Goal: Task Accomplishment & Management: Complete application form

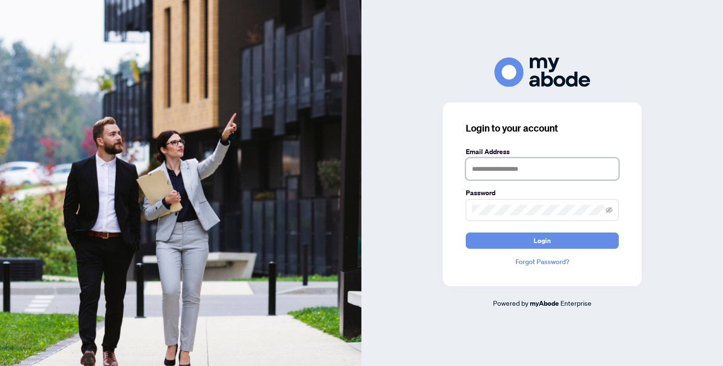
click at [502, 171] on input "text" at bounding box center [542, 169] width 153 height 22
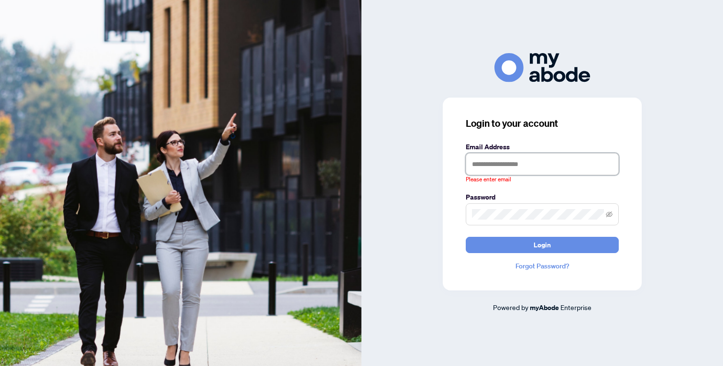
type input "**********"
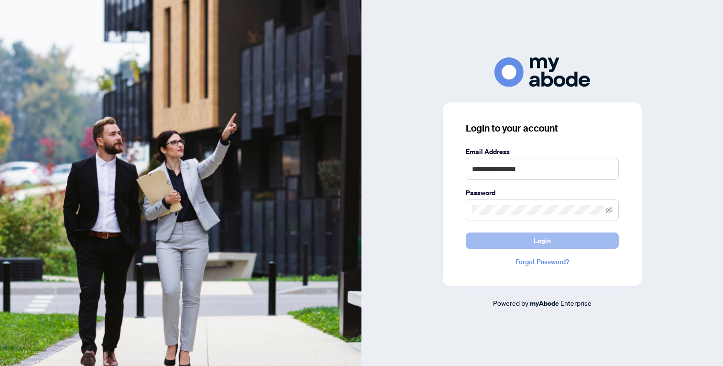
click at [533, 241] on button "Login" at bounding box center [542, 240] width 153 height 16
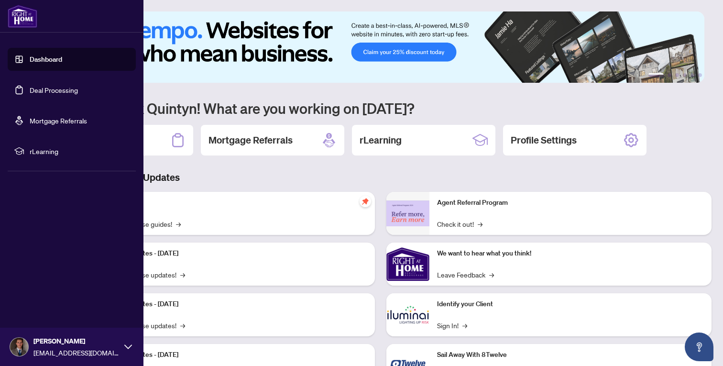
click at [34, 90] on link "Deal Processing" at bounding box center [54, 90] width 48 height 9
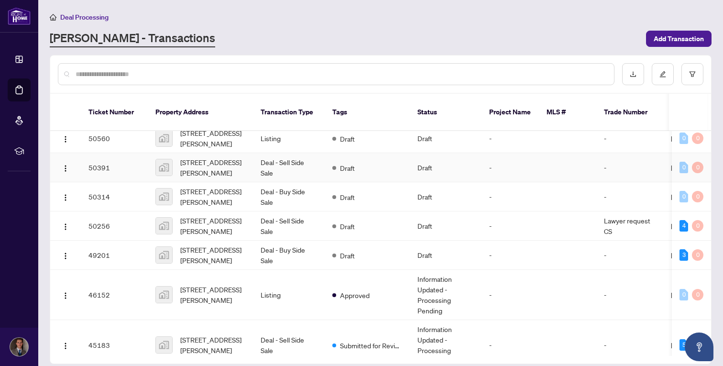
scroll to position [49, 0]
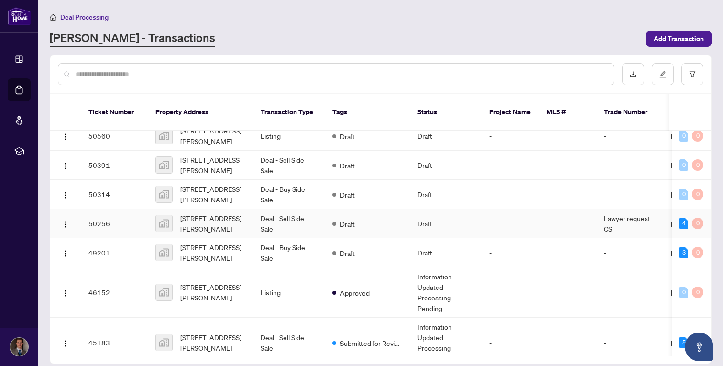
click at [151, 213] on td "[STREET_ADDRESS][PERSON_NAME]" at bounding box center [200, 223] width 105 height 29
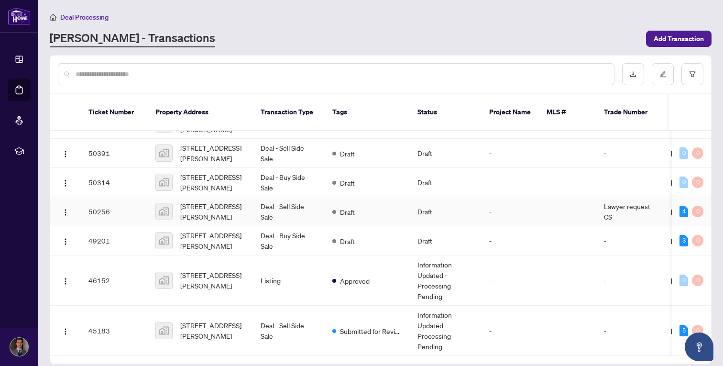
scroll to position [64, 0]
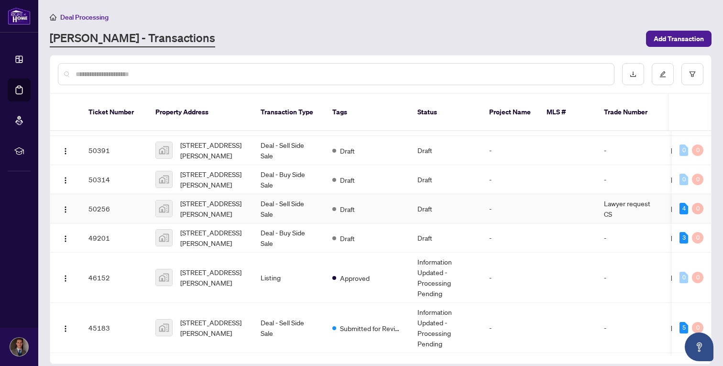
click at [150, 197] on td "[STREET_ADDRESS][PERSON_NAME]" at bounding box center [200, 208] width 105 height 29
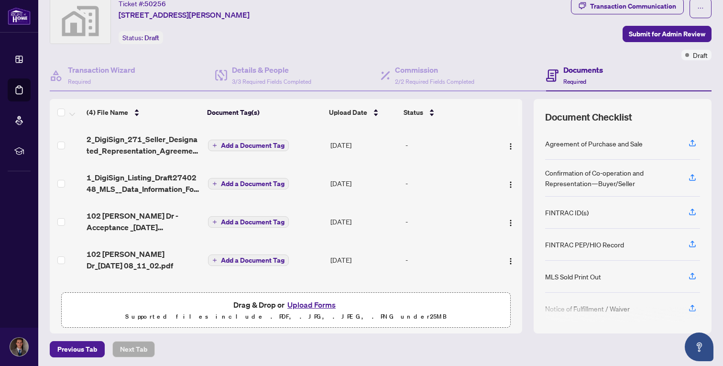
scroll to position [34, 0]
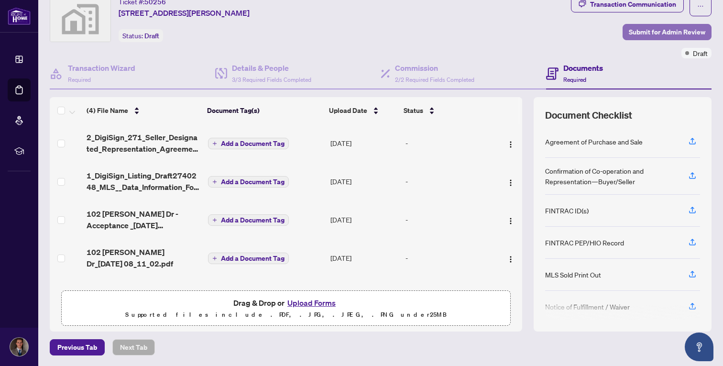
click at [660, 36] on span "Submit for Admin Review" at bounding box center [667, 31] width 76 height 15
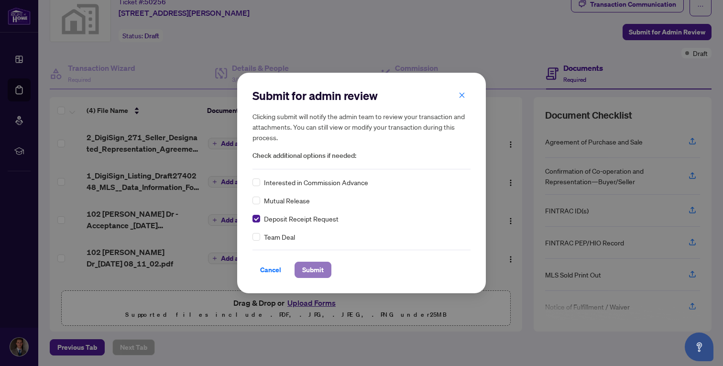
click at [318, 267] on span "Submit" at bounding box center [313, 269] width 22 height 15
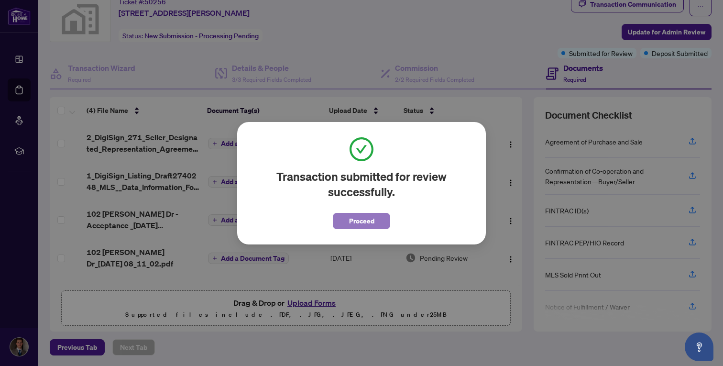
click at [357, 216] on span "Proceed" at bounding box center [361, 220] width 25 height 15
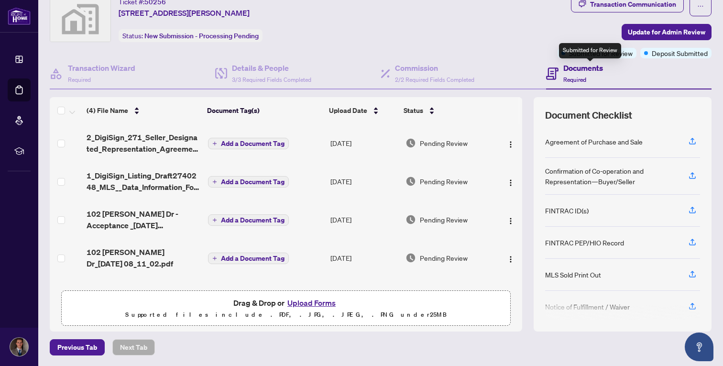
scroll to position [0, 0]
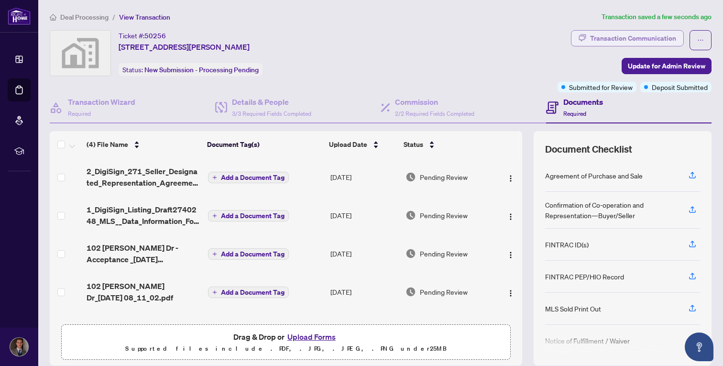
click at [649, 36] on div "Transaction Communication" at bounding box center [633, 38] width 86 height 15
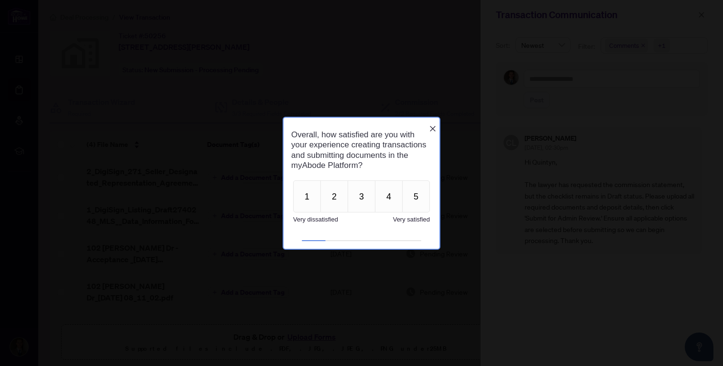
click at [432, 125] on icon "Close button" at bounding box center [433, 129] width 8 height 8
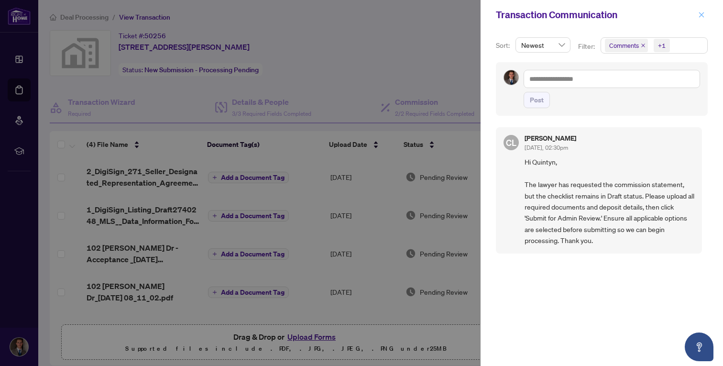
click at [702, 13] on icon "close" at bounding box center [701, 14] width 7 height 7
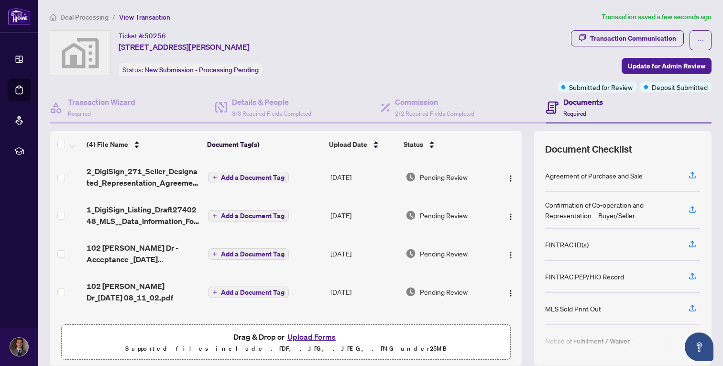
click at [76, 16] on span "Deal Processing" at bounding box center [84, 17] width 48 height 9
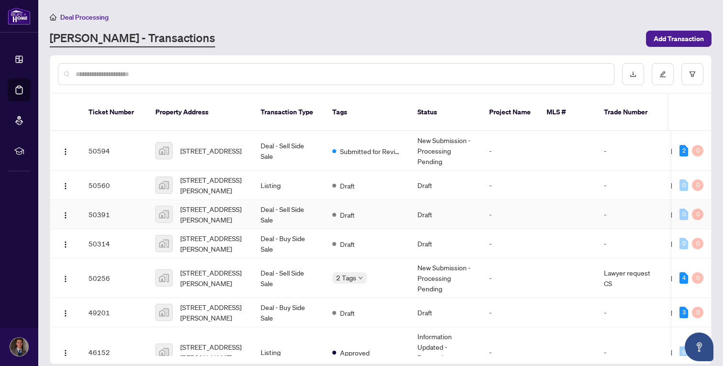
click at [147, 202] on td "50391" at bounding box center [114, 214] width 67 height 29
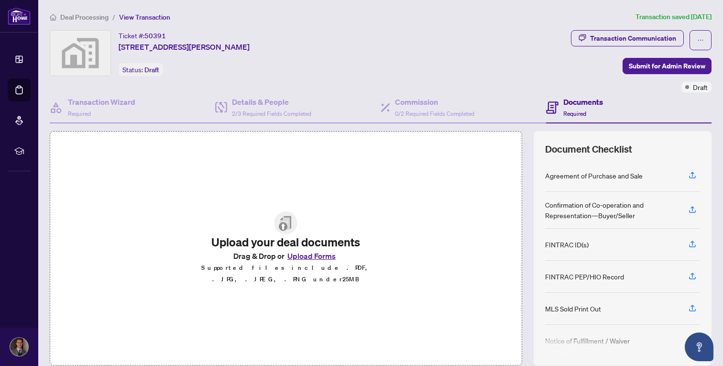
click at [88, 18] on span "Deal Processing" at bounding box center [84, 17] width 48 height 9
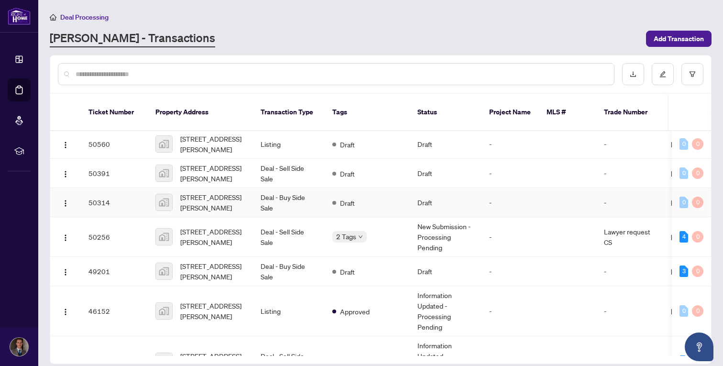
scroll to position [43, 0]
